Goal: Navigation & Orientation: Find specific page/section

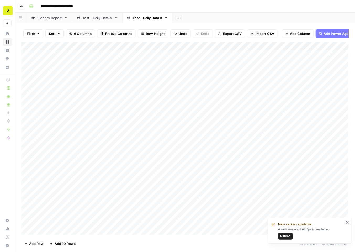
click at [58, 18] on div "1 Month Report" at bounding box center [49, 17] width 25 height 5
click at [150, 18] on div "Test - Daily Data B" at bounding box center [148, 17] width 30 height 5
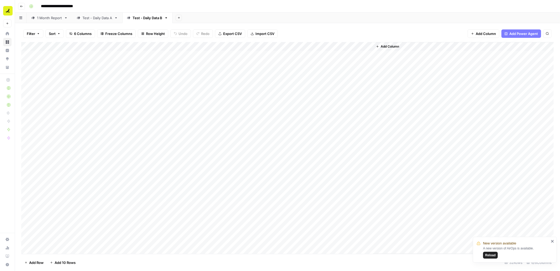
click at [355, 252] on button "Reload" at bounding box center [490, 254] width 15 height 7
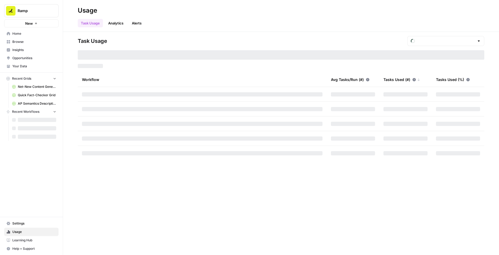
type input "October Tasks"
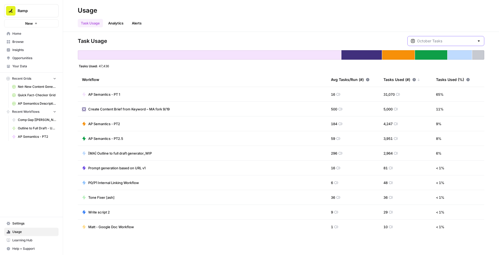
click at [442, 39] on input "text" at bounding box center [445, 40] width 57 height 5
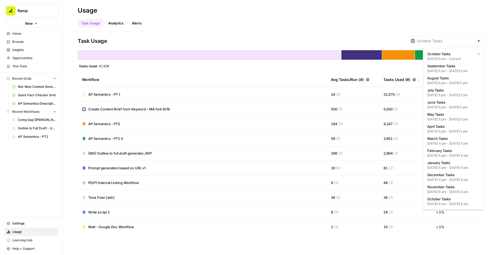
type input "October Tasks"
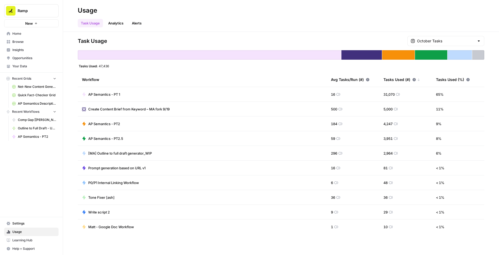
click at [390, 65] on div "Tasks Used: 47,436" at bounding box center [281, 66] width 406 height 4
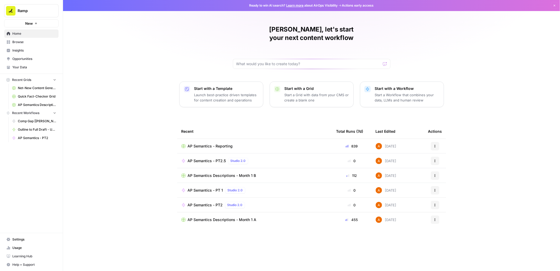
click at [478, 92] on div "Ashley, let's start your next content workflow Start with a Template Launch bes…" at bounding box center [311, 135] width 497 height 271
click at [23, 43] on span "Browse" at bounding box center [34, 42] width 44 height 5
